Goal: Transaction & Acquisition: Purchase product/service

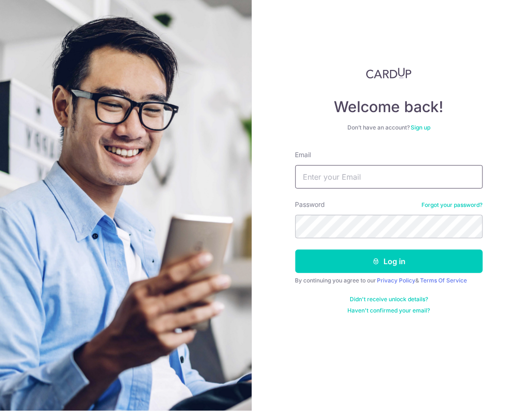
type input "janice@lvlmusicacademy.com"
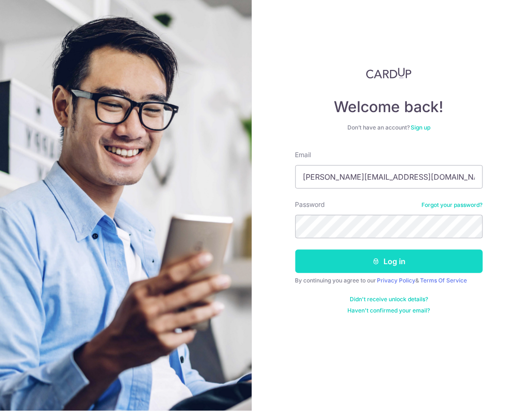
click at [367, 263] on button "Log in" at bounding box center [388, 260] width 187 height 23
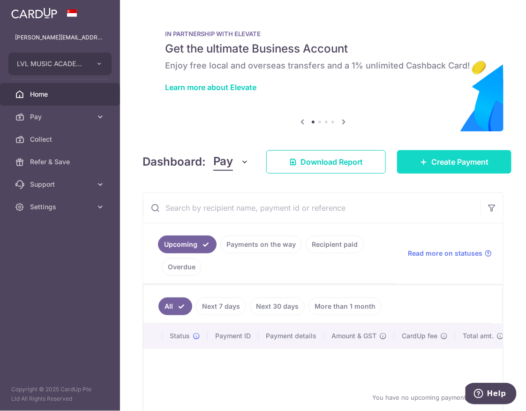
click at [438, 158] on span "Create Payment" at bounding box center [459, 161] width 57 height 11
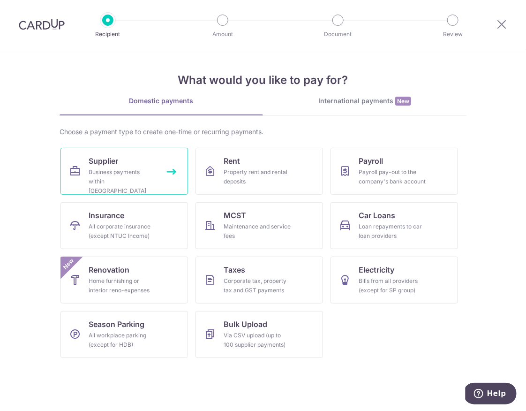
click at [145, 172] on div "Business payments within Singapore" at bounding box center [122, 181] width 67 height 28
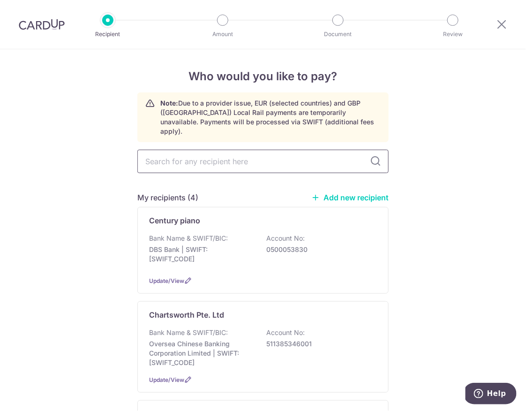
click at [326, 152] on input "text" at bounding box center [262, 161] width 251 height 23
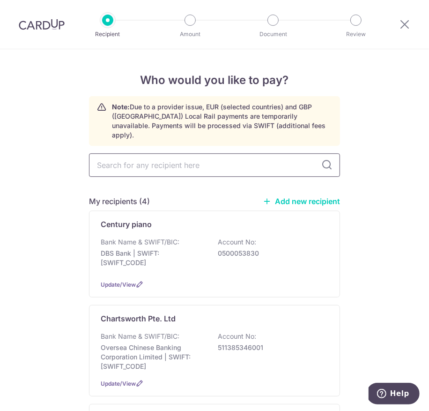
click at [197, 158] on input "text" at bounding box center [214, 164] width 251 height 23
type input "arts house ltd"
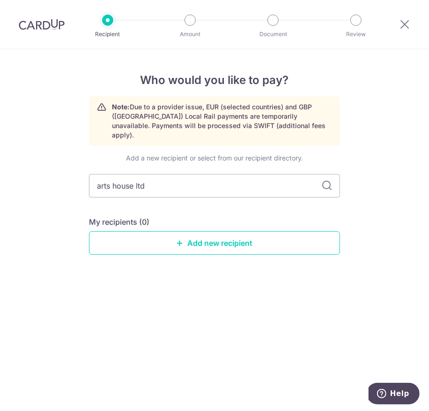
click at [329, 153] on div "Add a new recipient or select from our recipient directory." at bounding box center [214, 157] width 251 height 9
click at [221, 235] on link "Add new recipient" at bounding box center [214, 242] width 251 height 23
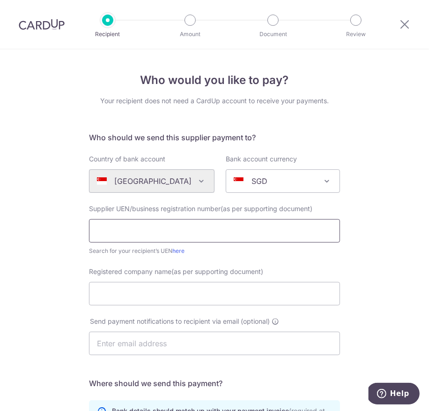
click at [177, 231] on input "text" at bounding box center [214, 230] width 251 height 23
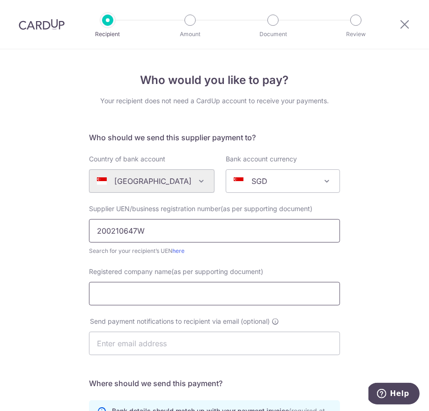
type input "200210647W"
click at [133, 299] on input "Registered company name(as per supporting document)" at bounding box center [214, 293] width 251 height 23
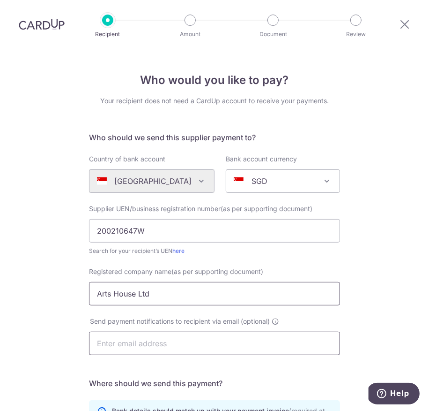
type input "Arts House Ltd"
click at [132, 342] on input "text" at bounding box center [214, 342] width 251 height 23
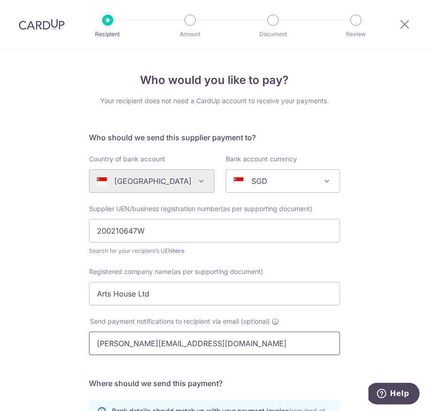
type input "janice@lvlmusicacademy.com"
click at [367, 307] on div "Who would you like to pay? Your recipient does not need a CardUp account to rec…" at bounding box center [214, 335] width 429 height 572
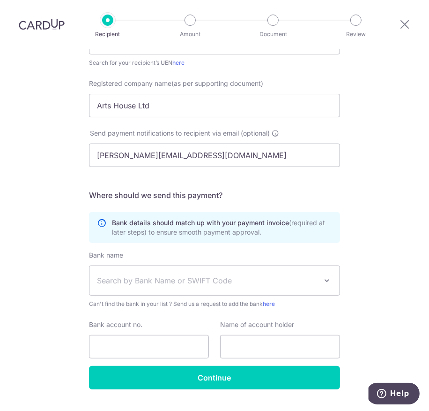
scroll to position [209, 0]
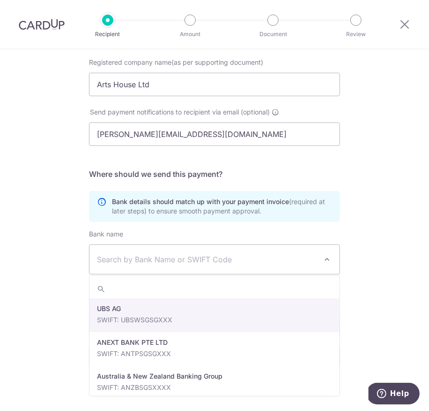
click at [272, 260] on span "Search by Bank Name or SWIFT Code" at bounding box center [207, 259] width 220 height 11
type input "dbs"
select select "6"
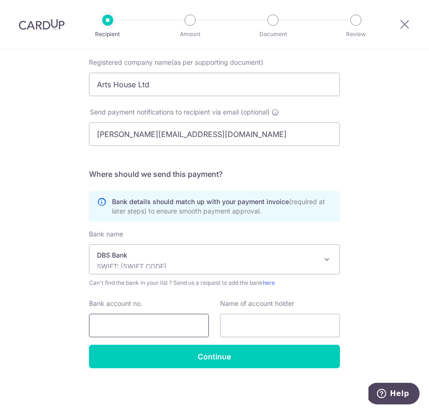
click at [176, 328] on input "Bank account no." at bounding box center [149, 325] width 120 height 23
type input "1009002719"
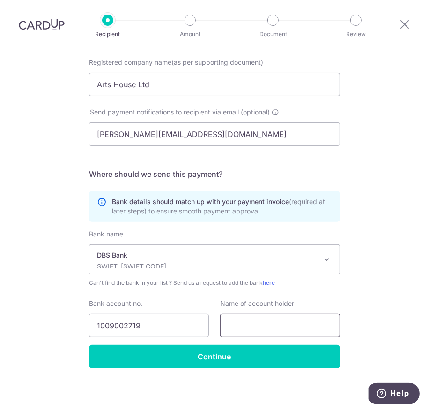
click at [266, 326] on input "text" at bounding box center [280, 325] width 120 height 23
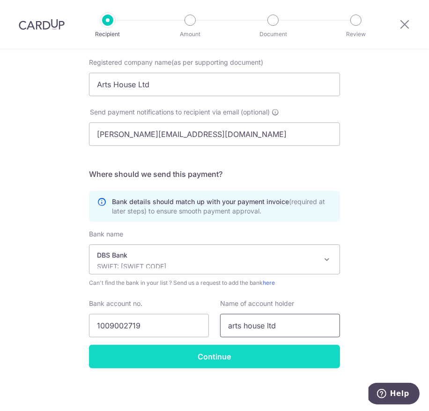
type input "arts house ltd"
click at [259, 361] on input "Continue" at bounding box center [214, 355] width 251 height 23
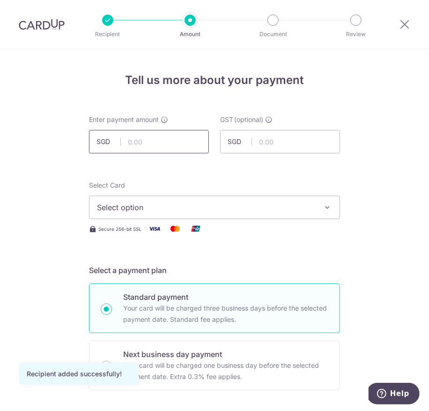
click at [148, 143] on input "text" at bounding box center [149, 141] width 120 height 23
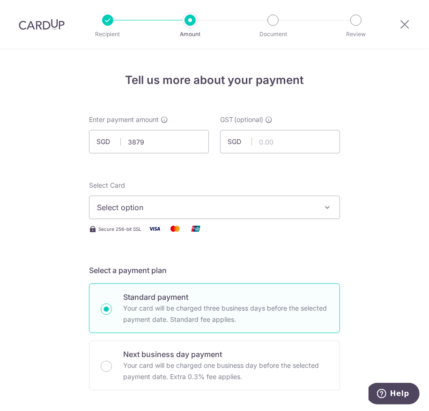
type input "3,879.00"
click at [267, 209] on span "Select option" at bounding box center [206, 207] width 218 height 11
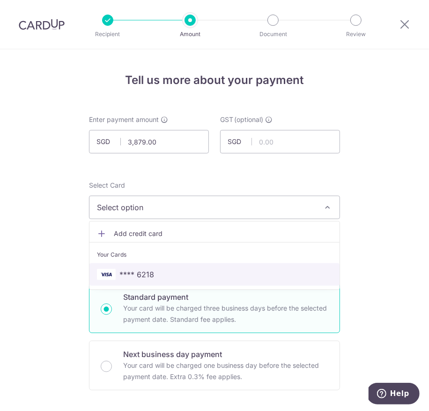
click at [242, 274] on span "**** 6218" at bounding box center [214, 274] width 235 height 11
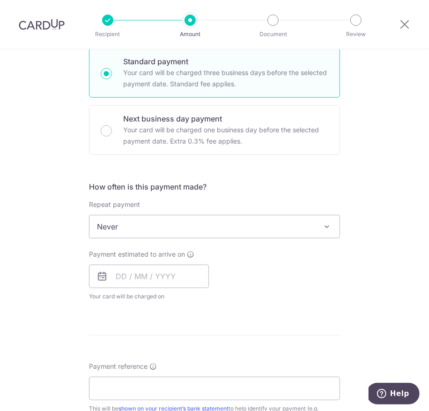
scroll to position [252, 0]
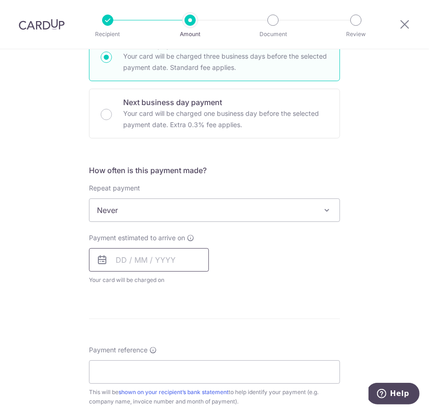
click at [126, 259] on input "text" at bounding box center [149, 259] width 120 height 23
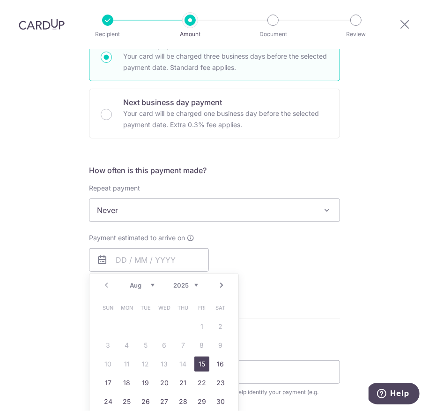
click at [201, 359] on link "15" at bounding box center [202, 363] width 15 height 15
type input "15/08/2025"
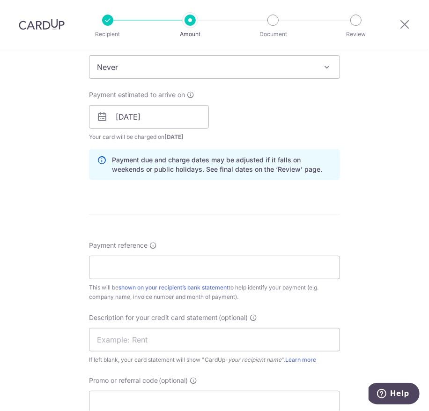
scroll to position [427, 0]
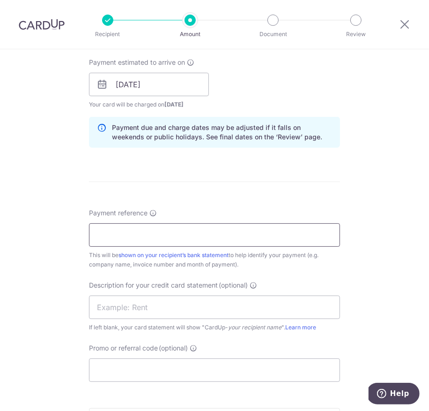
click at [224, 239] on input "Payment reference" at bounding box center [214, 234] width 251 height 23
drag, startPoint x: 161, startPoint y: 231, endPoint x: 54, endPoint y: 231, distance: 107.3
click at [54, 231] on div "Tell us more about your payment Enter payment amount SGD 3,879.00 3879.00 GST (…" at bounding box center [214, 98] width 429 height 953
type input "ArtsHouse"
click at [127, 300] on input "text" at bounding box center [214, 306] width 251 height 23
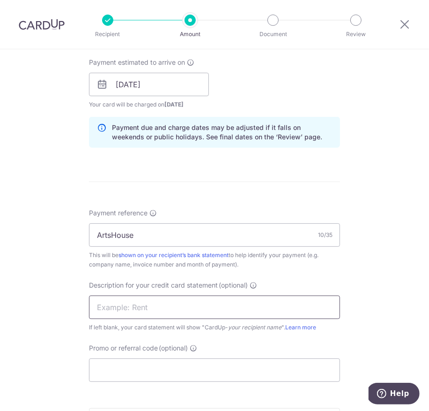
paste input "ArtsHouse"
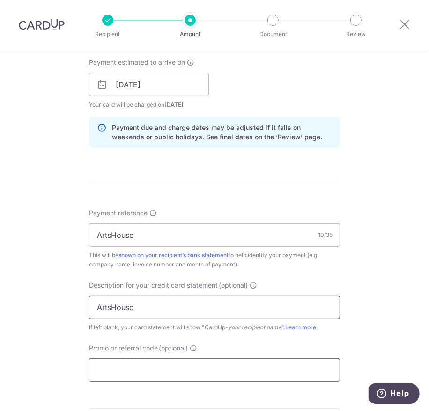
type input "ArtsHouse"
click at [126, 371] on input "Promo or referral code (optional)" at bounding box center [214, 369] width 251 height 23
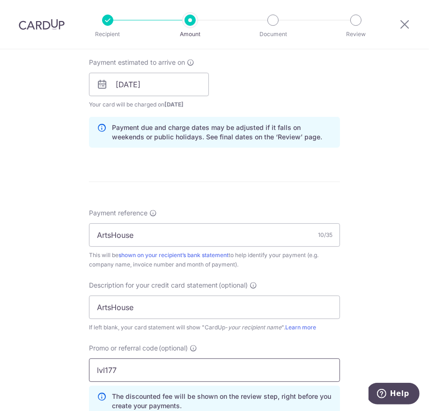
type input "lvl177"
click at [35, 282] on div "Tell us more about your payment Enter payment amount SGD 3,879.00 3879.00 GST (…" at bounding box center [214, 119] width 429 height 995
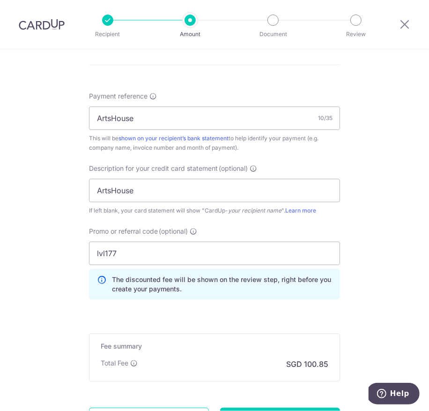
scroll to position [631, 0]
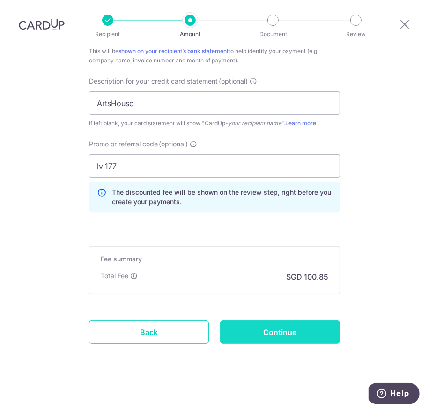
click at [258, 327] on input "Continue" at bounding box center [280, 331] width 120 height 23
type input "Create Schedule"
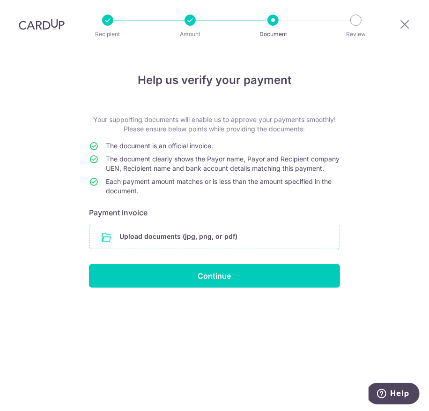
click at [160, 241] on input "file" at bounding box center [215, 236] width 250 height 24
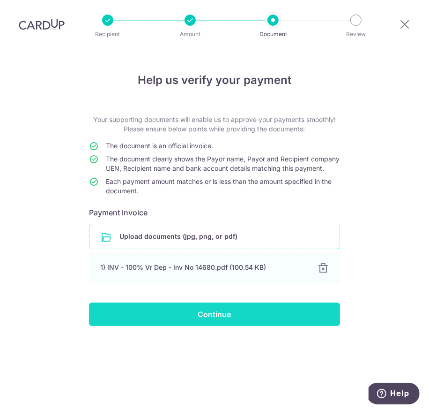
click at [244, 322] on input "Continue" at bounding box center [214, 313] width 251 height 23
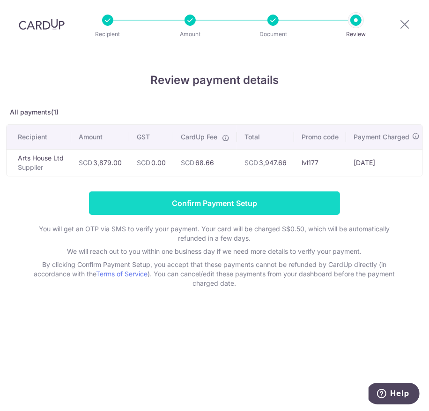
click at [233, 201] on input "Confirm Payment Setup" at bounding box center [214, 202] width 251 height 23
